Goal: Navigation & Orientation: Find specific page/section

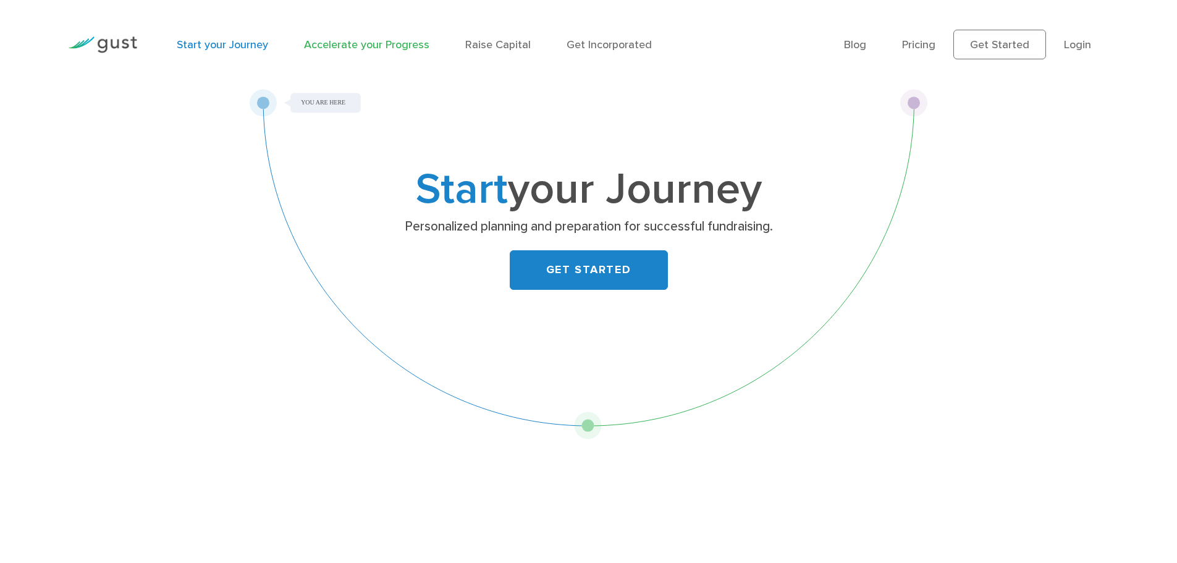
click at [349, 49] on link "Accelerate your Progress" at bounding box center [366, 44] width 125 height 13
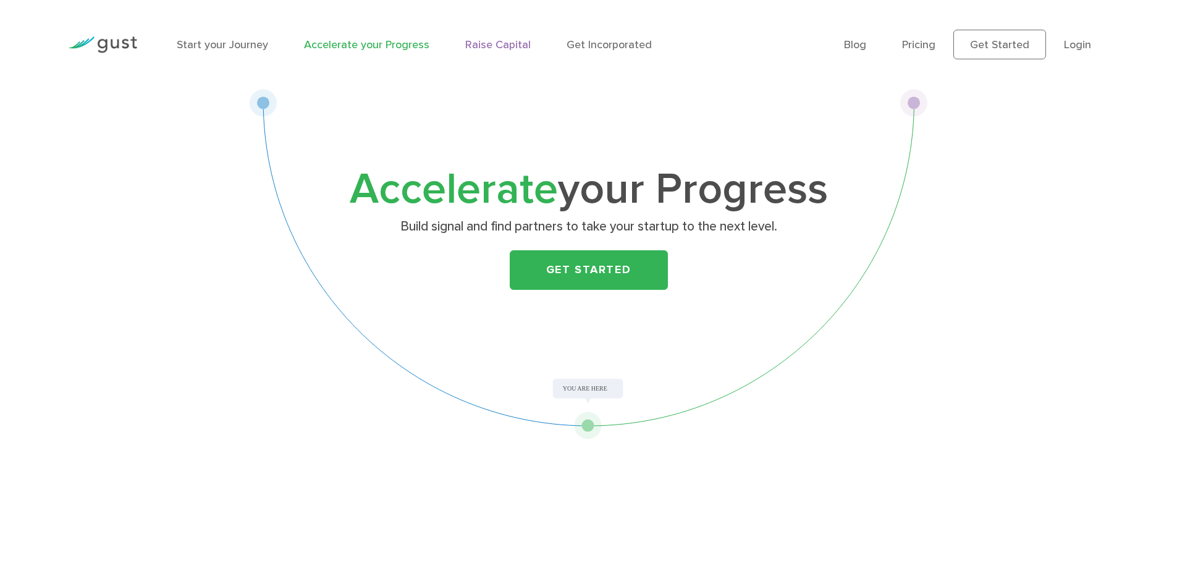
click at [491, 47] on link "Raise Capital" at bounding box center [498, 44] width 66 height 13
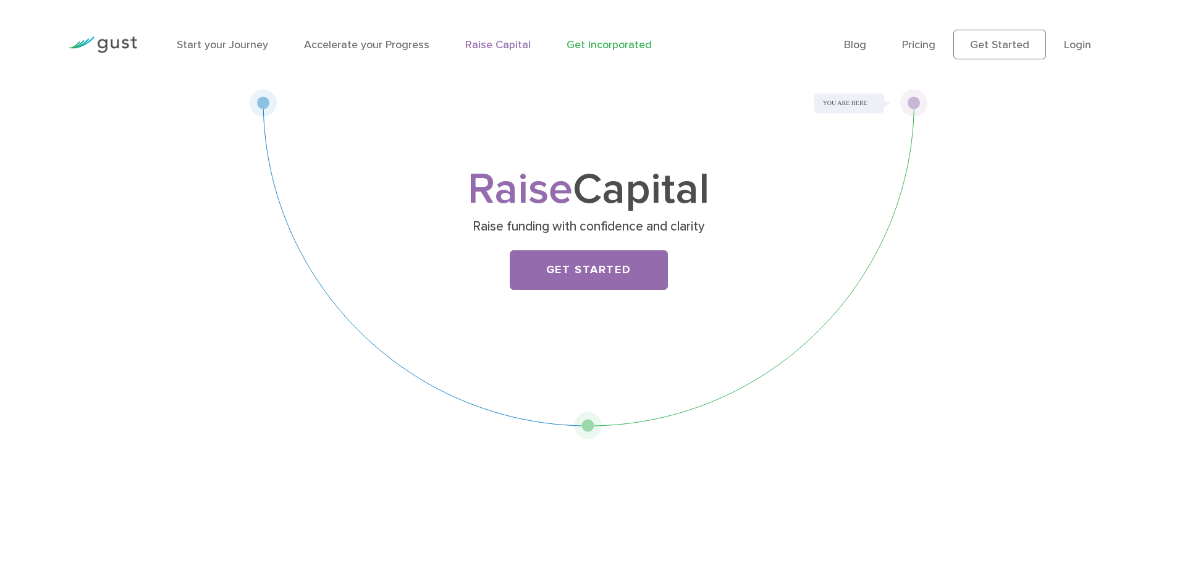
click at [588, 45] on link "Get Incorporated" at bounding box center [609, 44] width 85 height 13
